Goal: Information Seeking & Learning: Learn about a topic

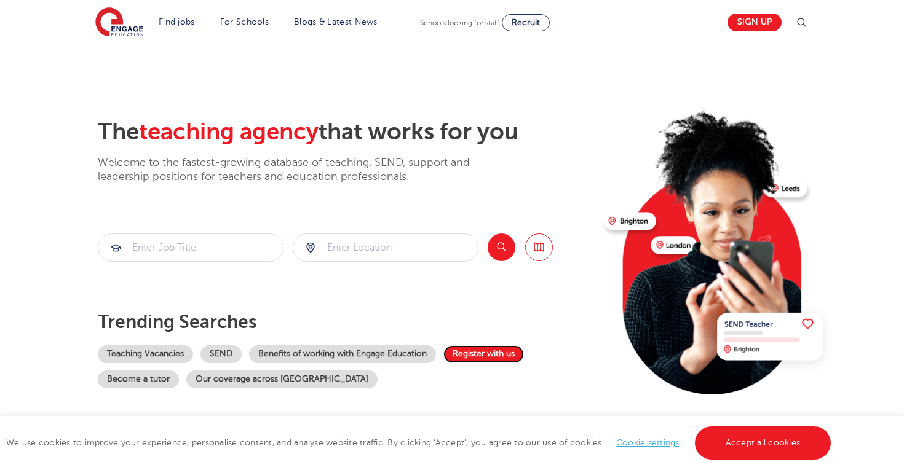
click at [486, 350] on link "Register with us" at bounding box center [483, 355] width 81 height 18
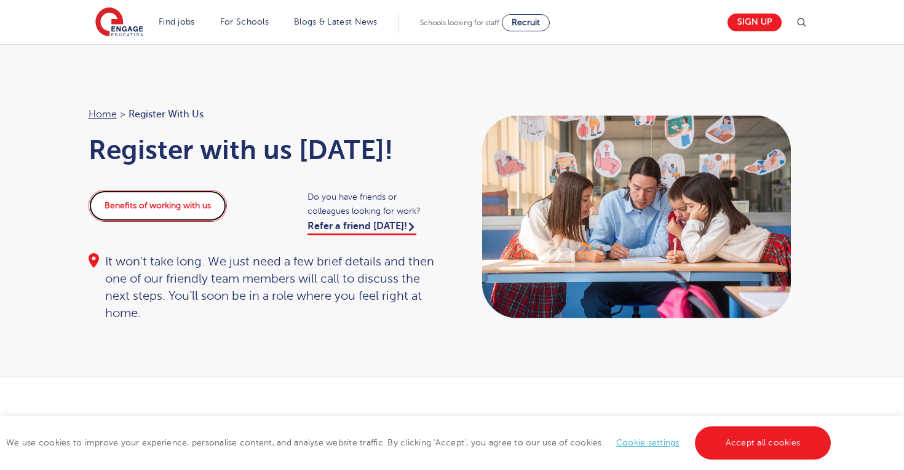
click at [189, 202] on link "Benefits of working with us" at bounding box center [158, 206] width 138 height 32
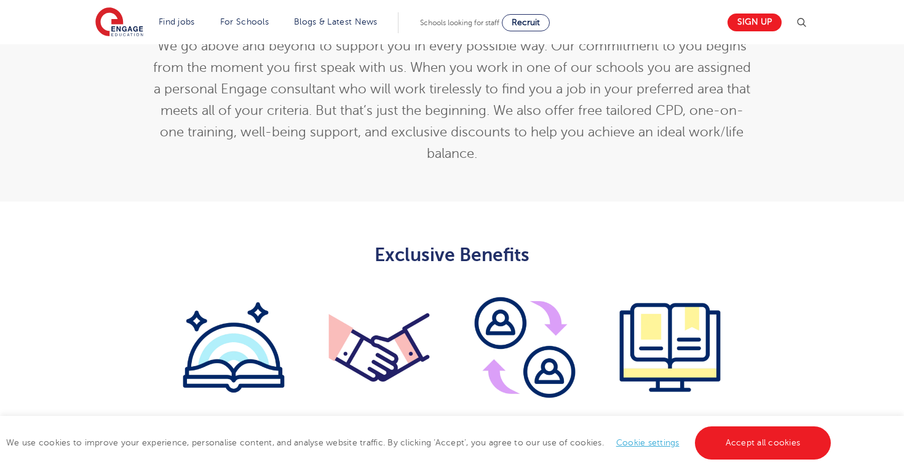
scroll to position [535, 0]
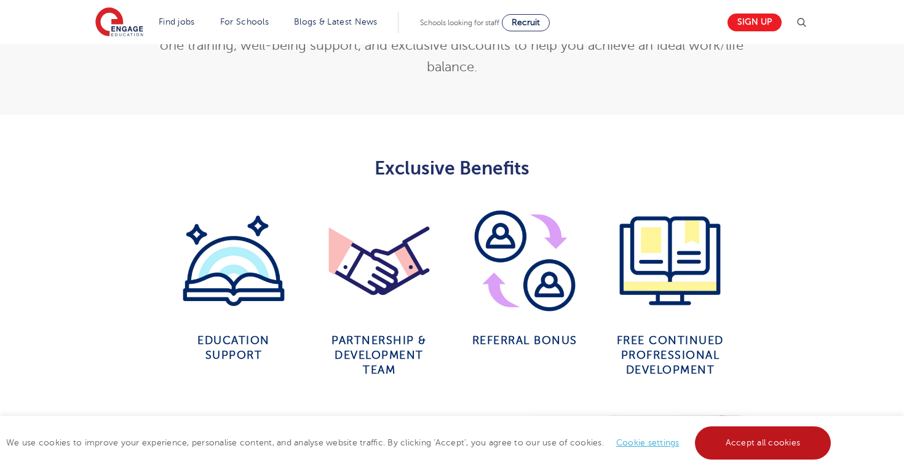
click at [710, 448] on link "Accept all cookies" at bounding box center [763, 443] width 136 height 33
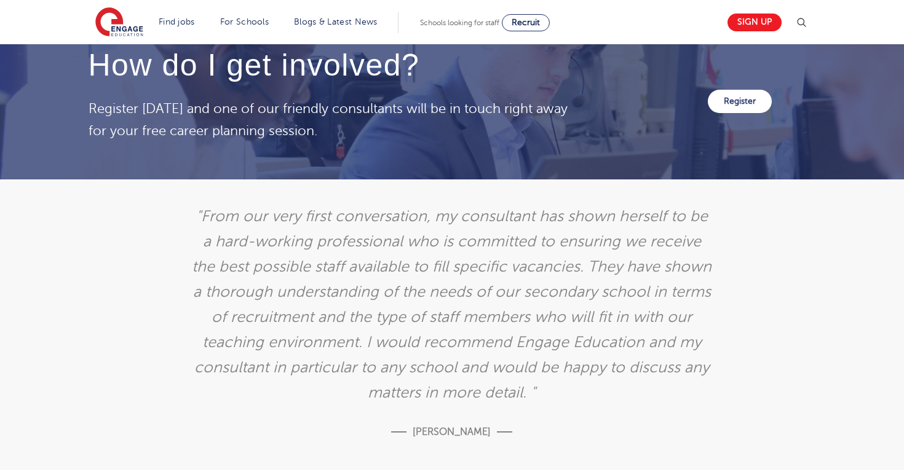
scroll to position [2036, 0]
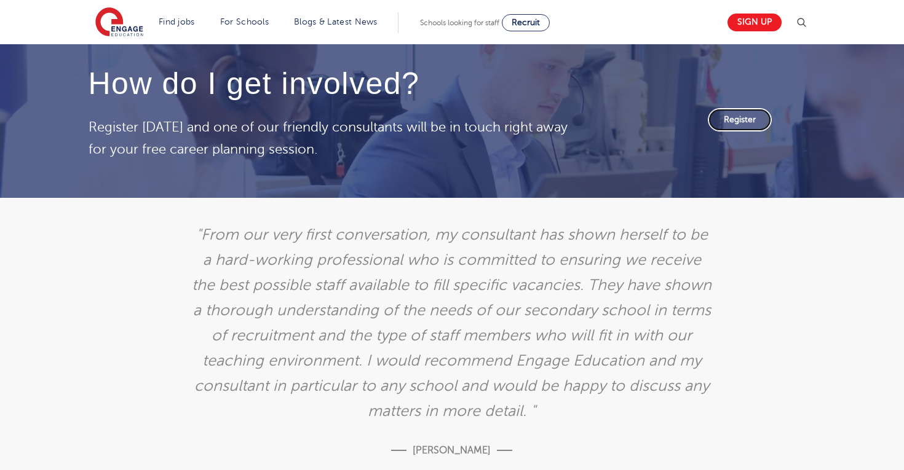
click at [755, 119] on link "Register" at bounding box center [740, 119] width 64 height 23
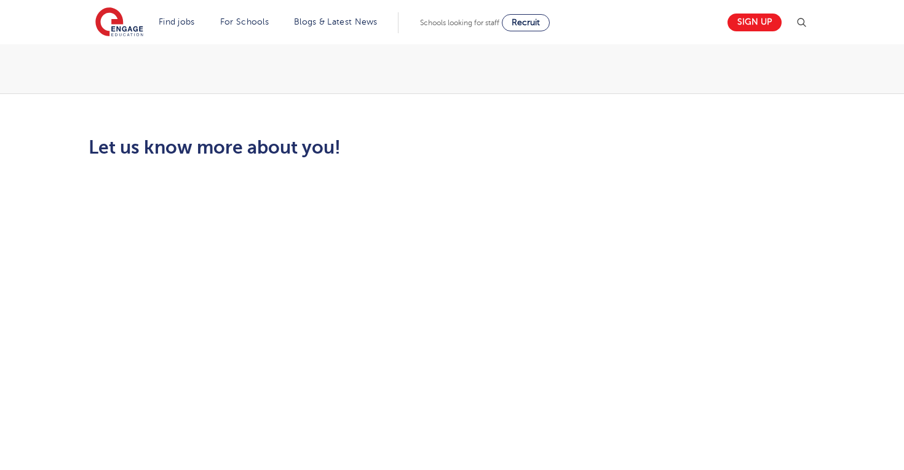
scroll to position [227, 0]
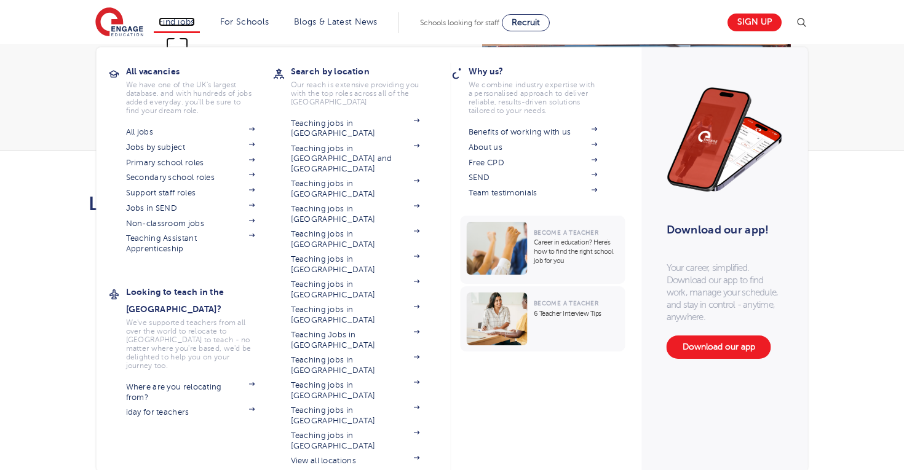
click at [181, 21] on link "Find jobs" at bounding box center [177, 21] width 36 height 9
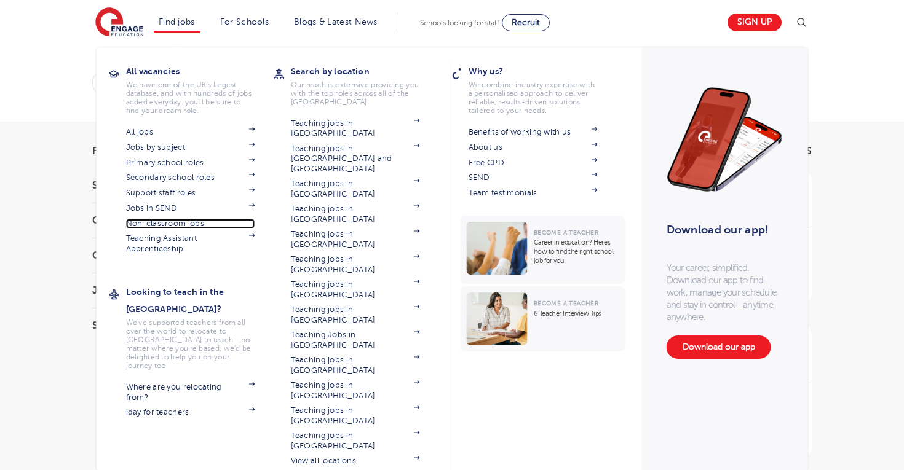
click at [168, 227] on link "Non-classroom jobs" at bounding box center [190, 224] width 129 height 10
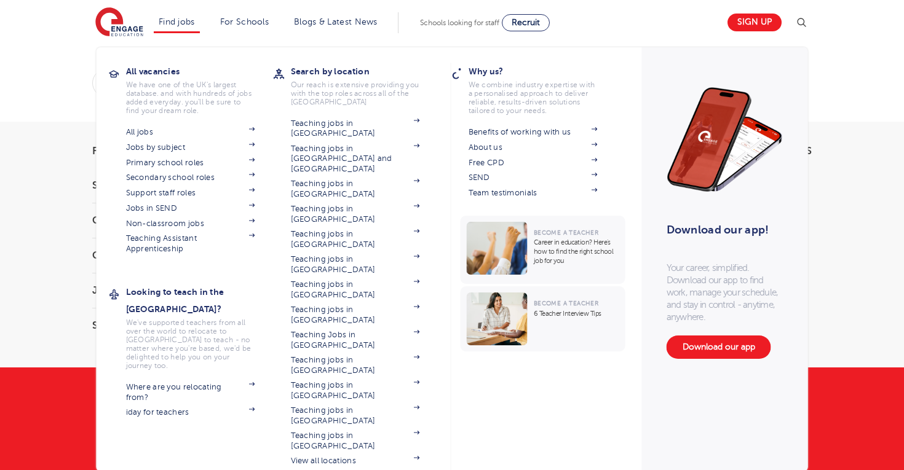
click at [184, 26] on li "Find jobs All vacancies We have one of the UK's largest database. and with hund…" at bounding box center [177, 22] width 46 height 21
click at [137, 131] on link "All jobs" at bounding box center [190, 132] width 129 height 10
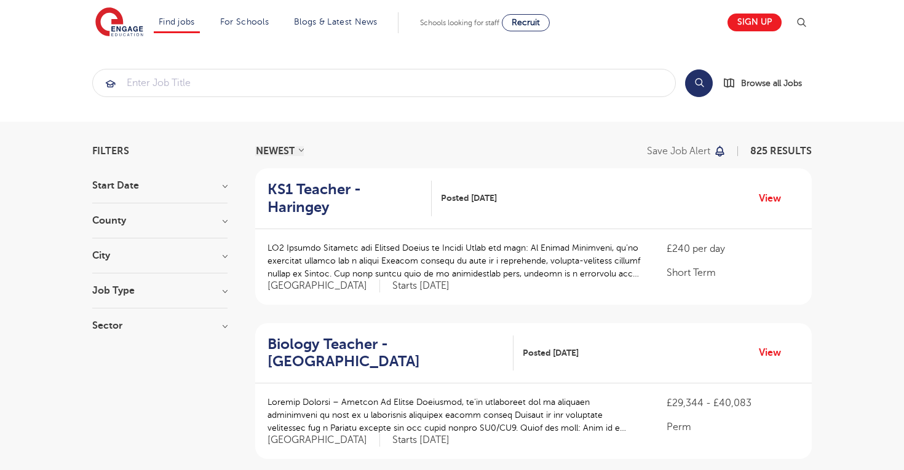
click at [192, 291] on h3 "Job Type" at bounding box center [159, 291] width 135 height 10
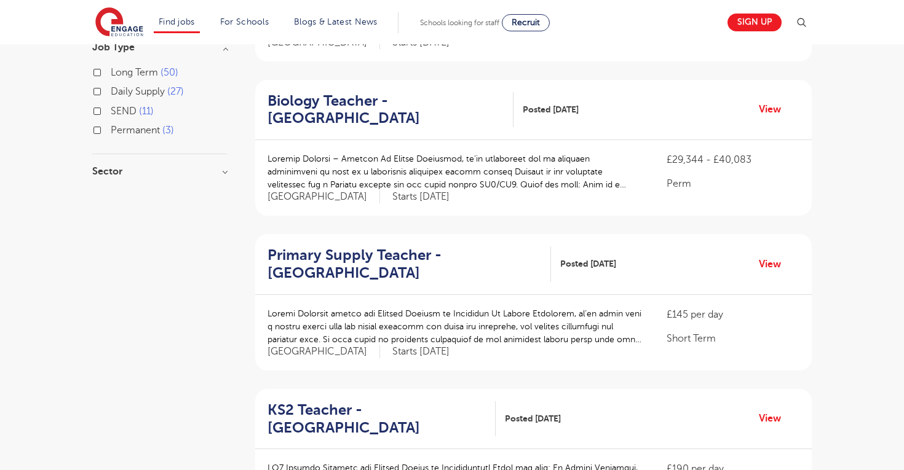
scroll to position [93, 0]
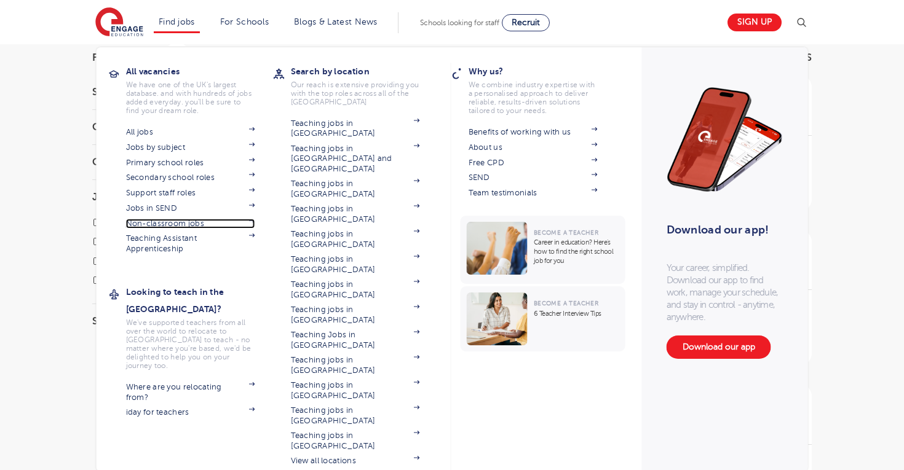
click at [173, 221] on link "Non-classroom jobs" at bounding box center [190, 224] width 129 height 10
